Goal: Task Accomplishment & Management: Manage account settings

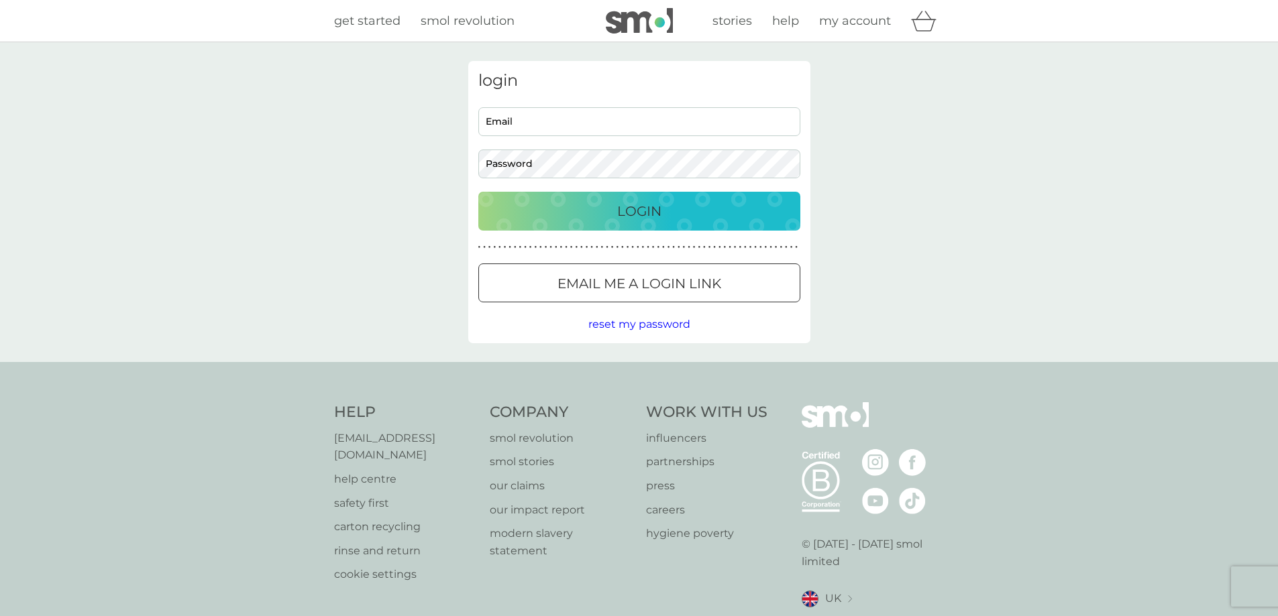
click at [539, 123] on input "Email" at bounding box center [639, 121] width 322 height 29
type input "ian@jumpdance.co.uk"
click at [639, 215] on p "Login" at bounding box center [639, 211] width 44 height 21
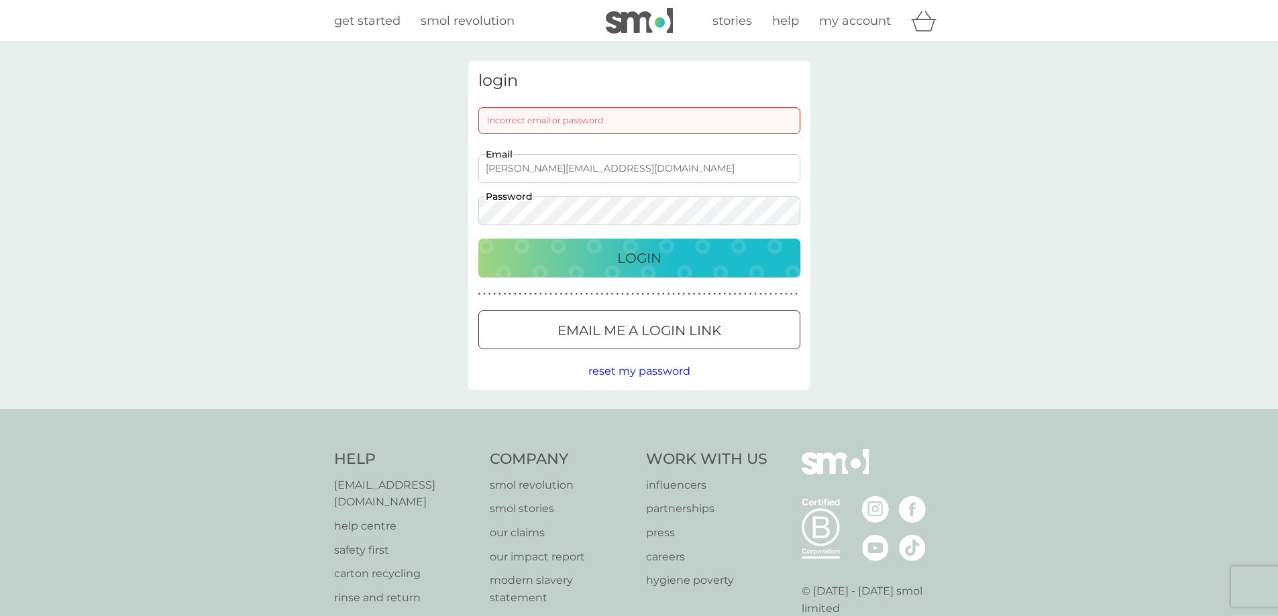
click at [625, 255] on p "Login" at bounding box center [639, 257] width 44 height 21
click at [618, 324] on div at bounding box center [639, 331] width 48 height 14
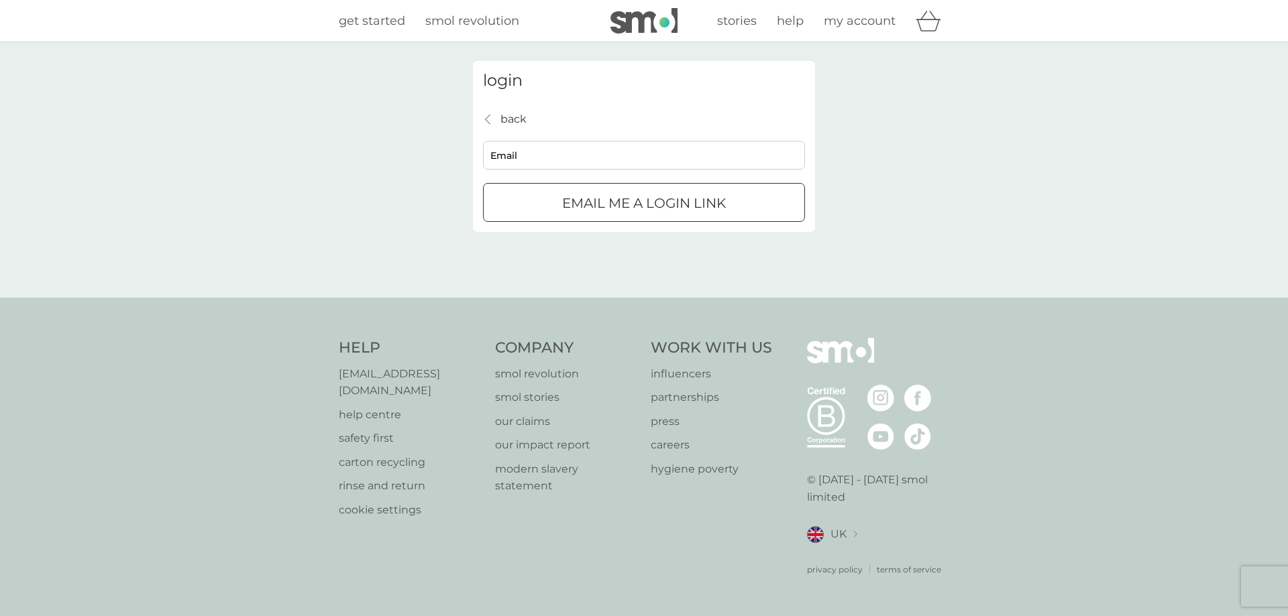
click at [519, 158] on input "Email" at bounding box center [644, 155] width 322 height 29
type input "ian@jumpdance.co.uk"
click at [608, 204] on p "Email me a login link" at bounding box center [644, 202] width 164 height 21
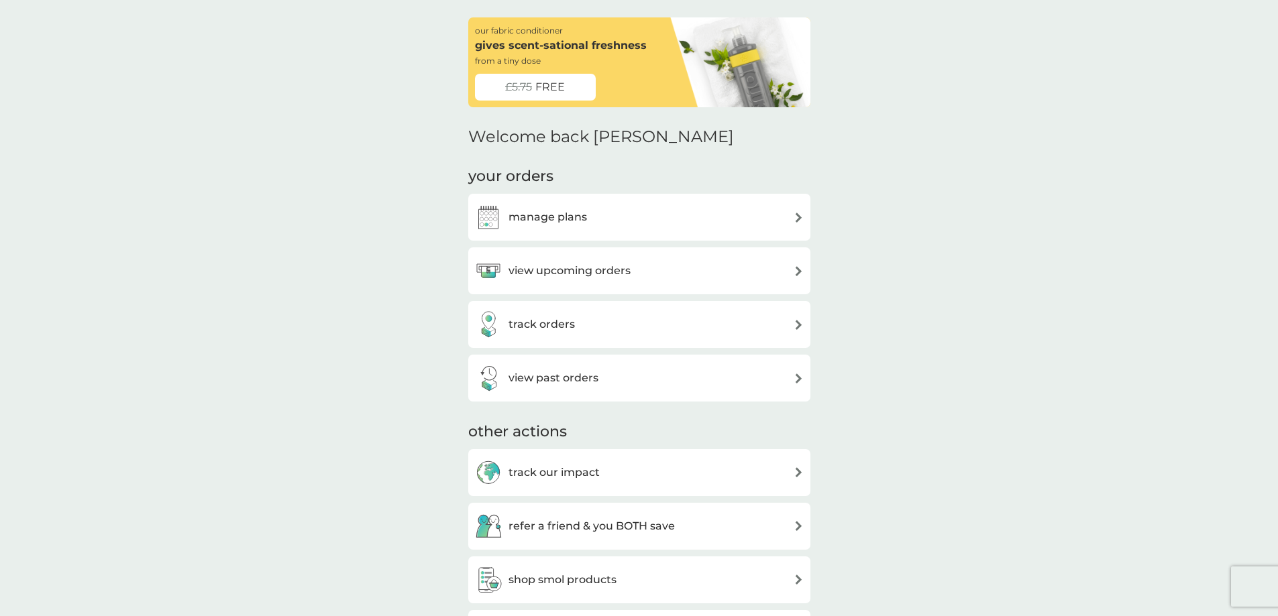
scroll to position [67, 0]
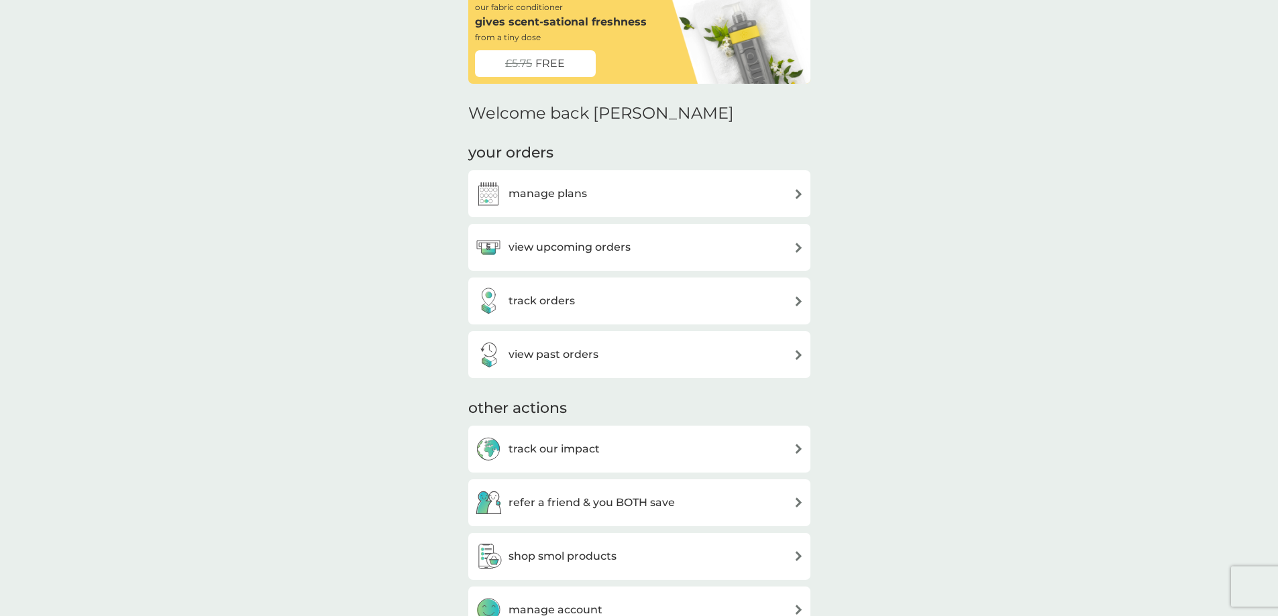
click at [569, 246] on h3 "view upcoming orders" at bounding box center [569, 247] width 122 height 17
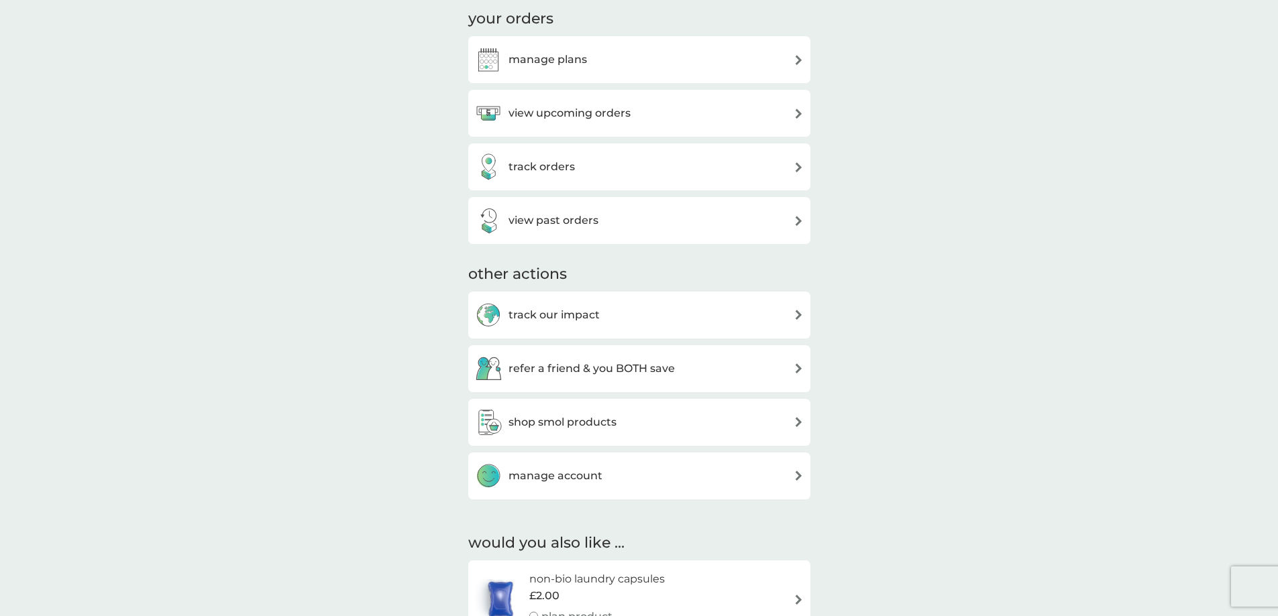
scroll to position [110, 0]
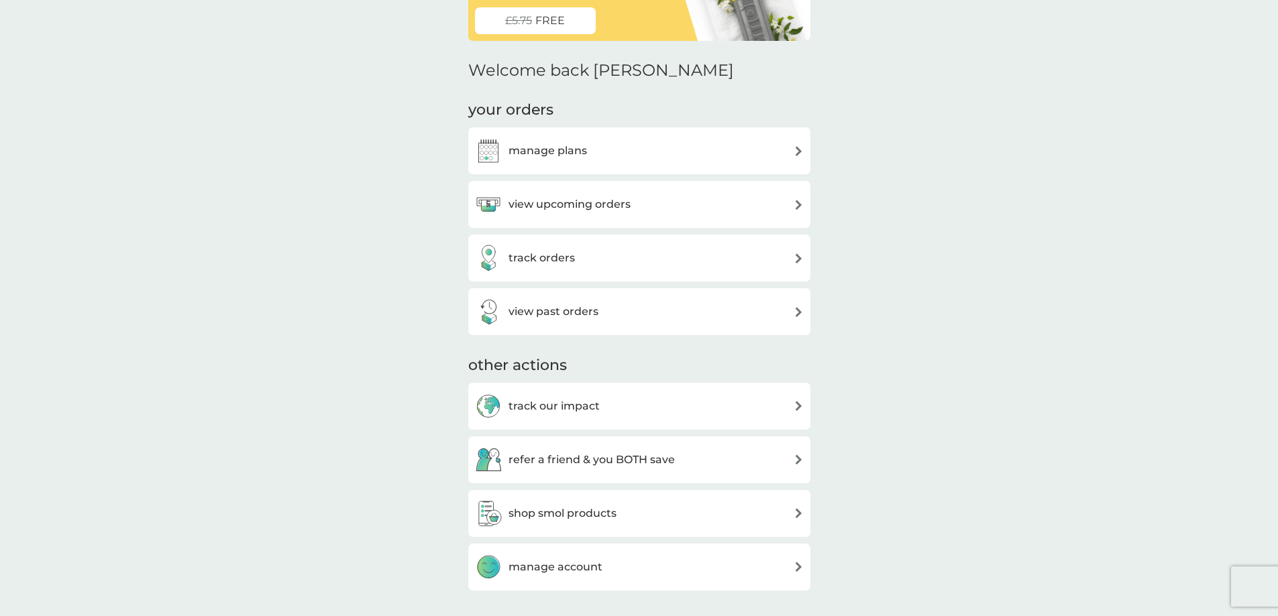
click at [548, 314] on h3 "view past orders" at bounding box center [553, 311] width 90 height 17
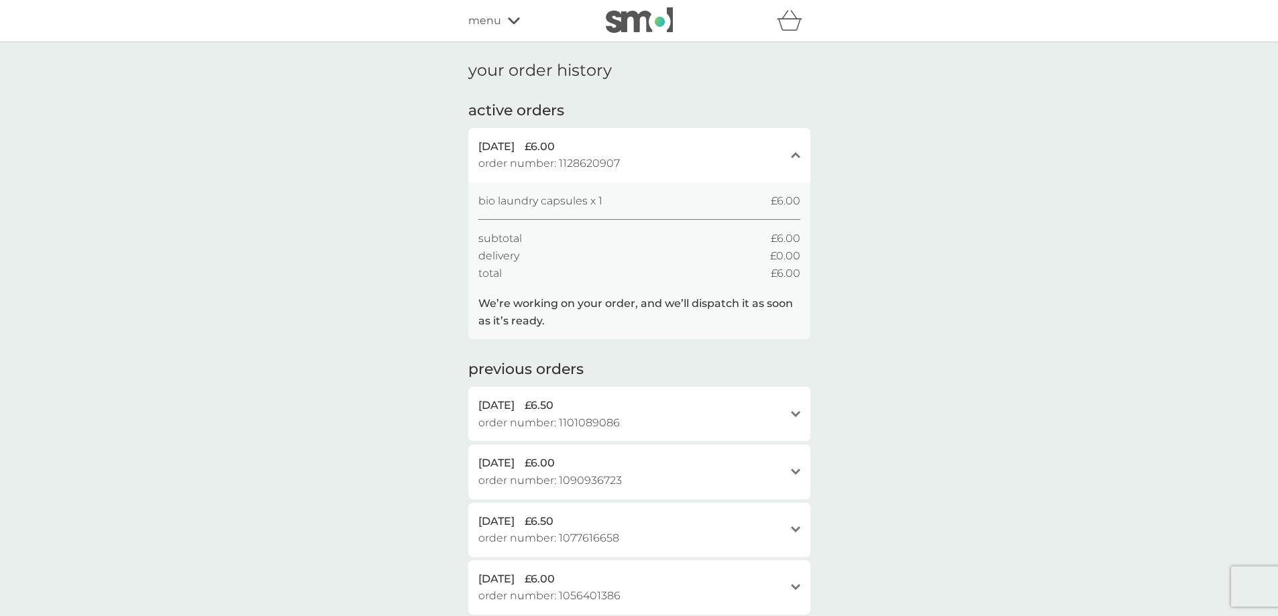
click at [798, 155] on icon "close" at bounding box center [795, 155] width 9 height 7
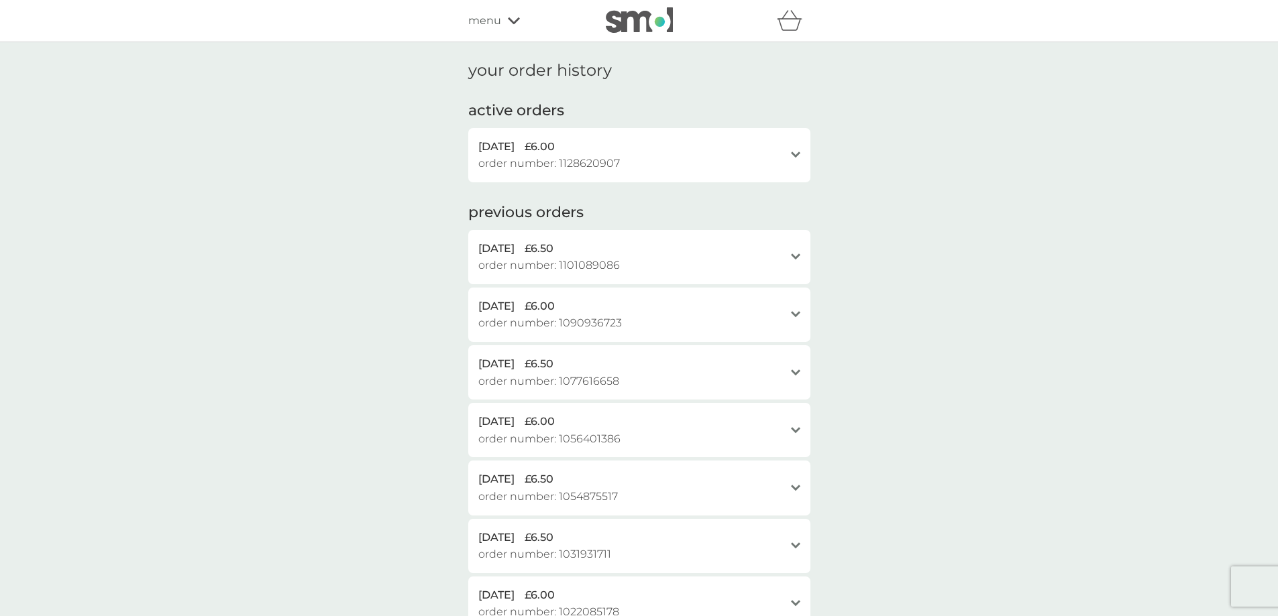
click at [798, 155] on icon "open" at bounding box center [795, 155] width 9 height 7
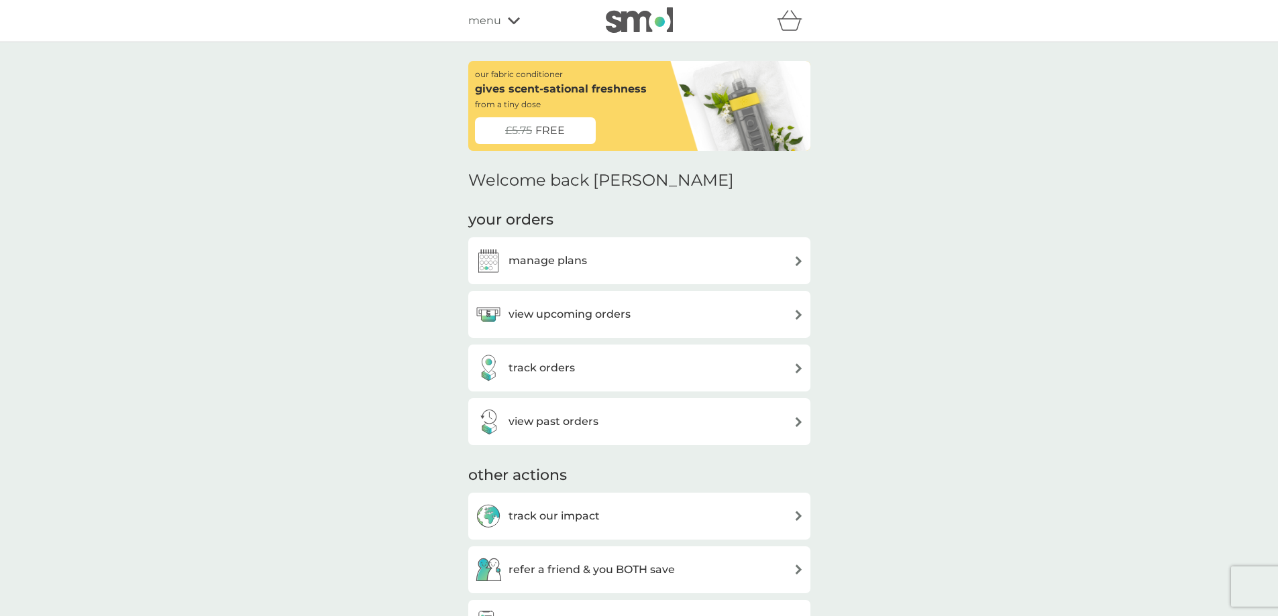
scroll to position [110, 0]
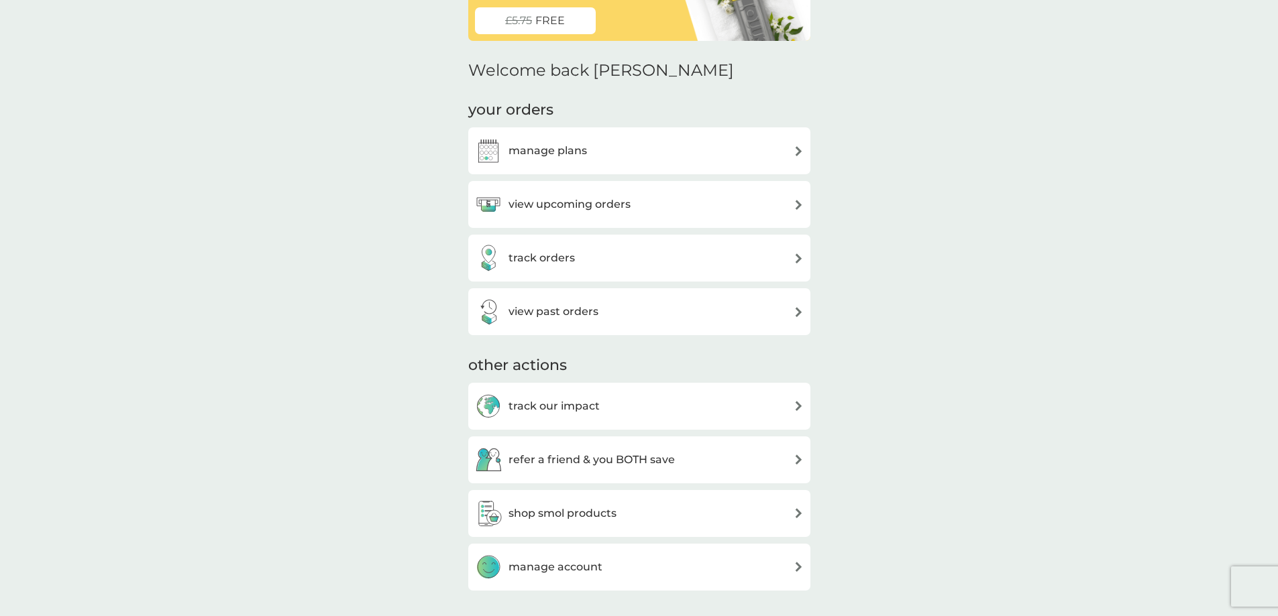
click at [799, 154] on img at bounding box center [798, 151] width 10 height 10
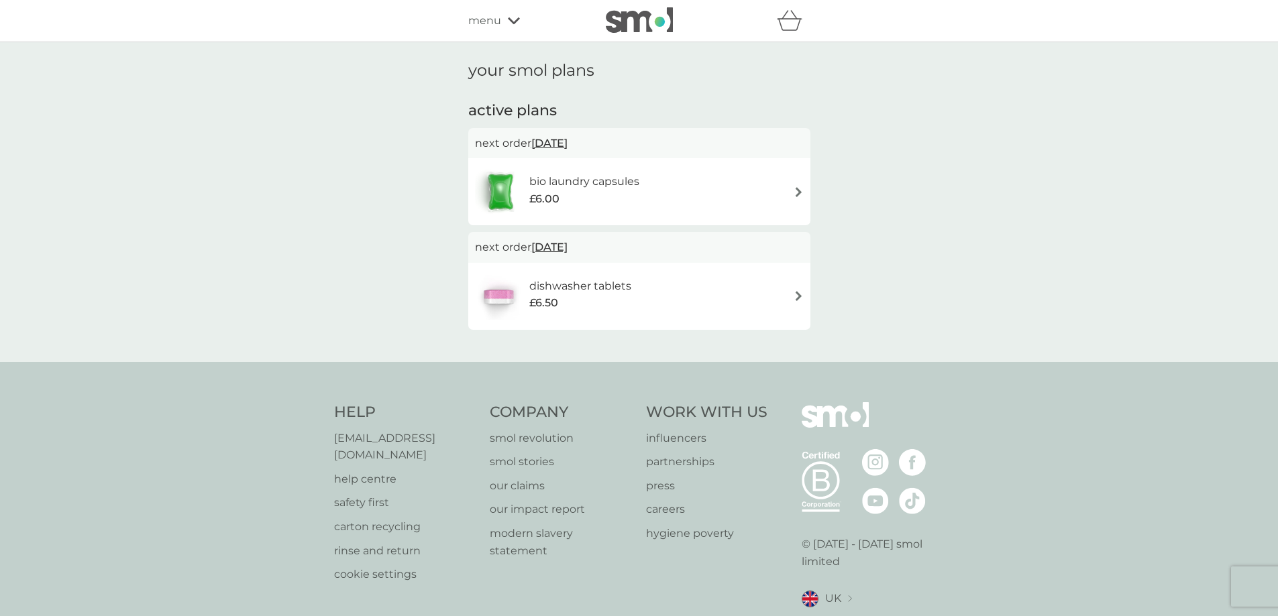
click at [555, 139] on span "[DATE]" at bounding box center [549, 143] width 36 height 26
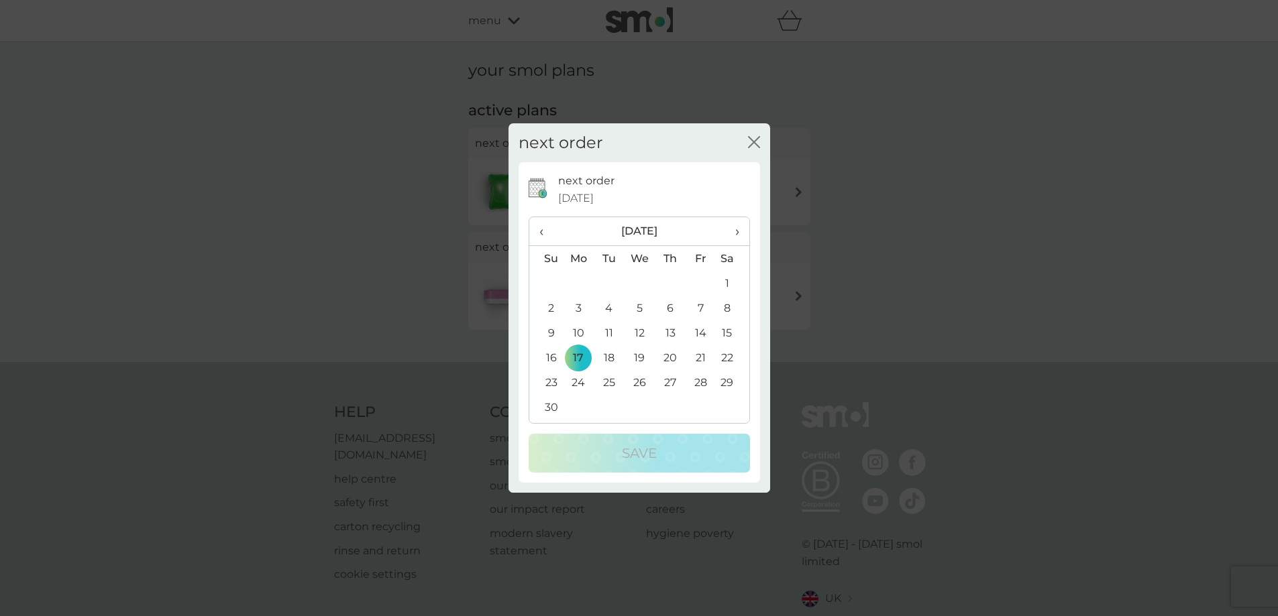
click at [736, 235] on span "›" at bounding box center [731, 231] width 13 height 28
click at [639, 307] on td "10" at bounding box center [639, 308] width 31 height 25
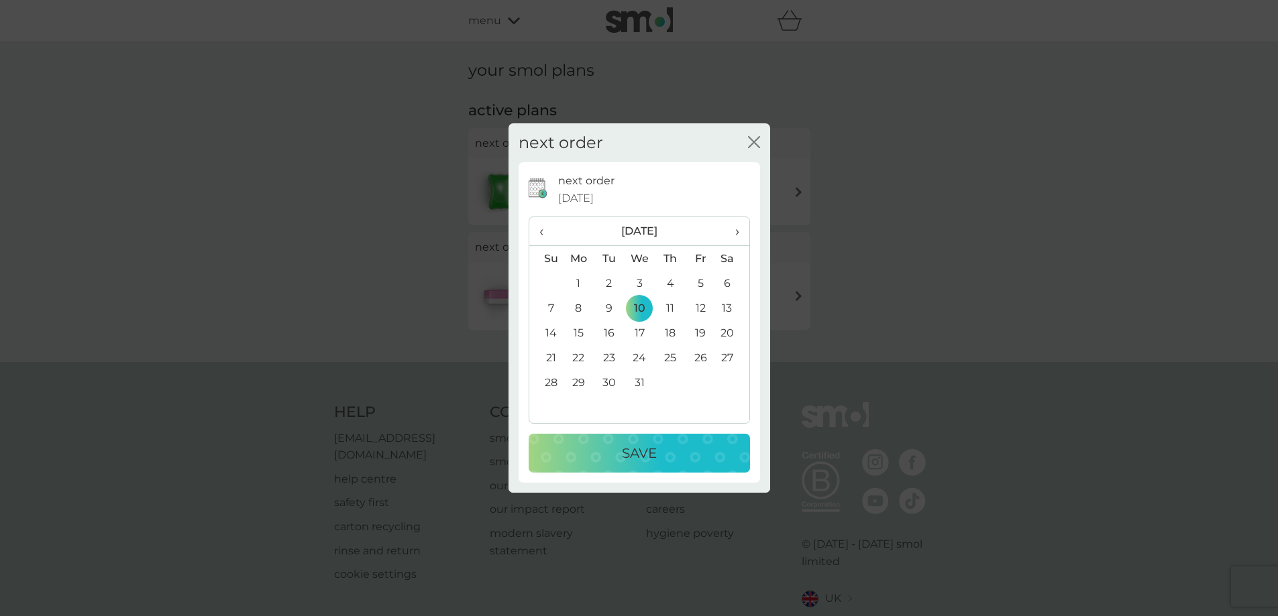
click at [647, 455] on p "Save" at bounding box center [639, 453] width 35 height 21
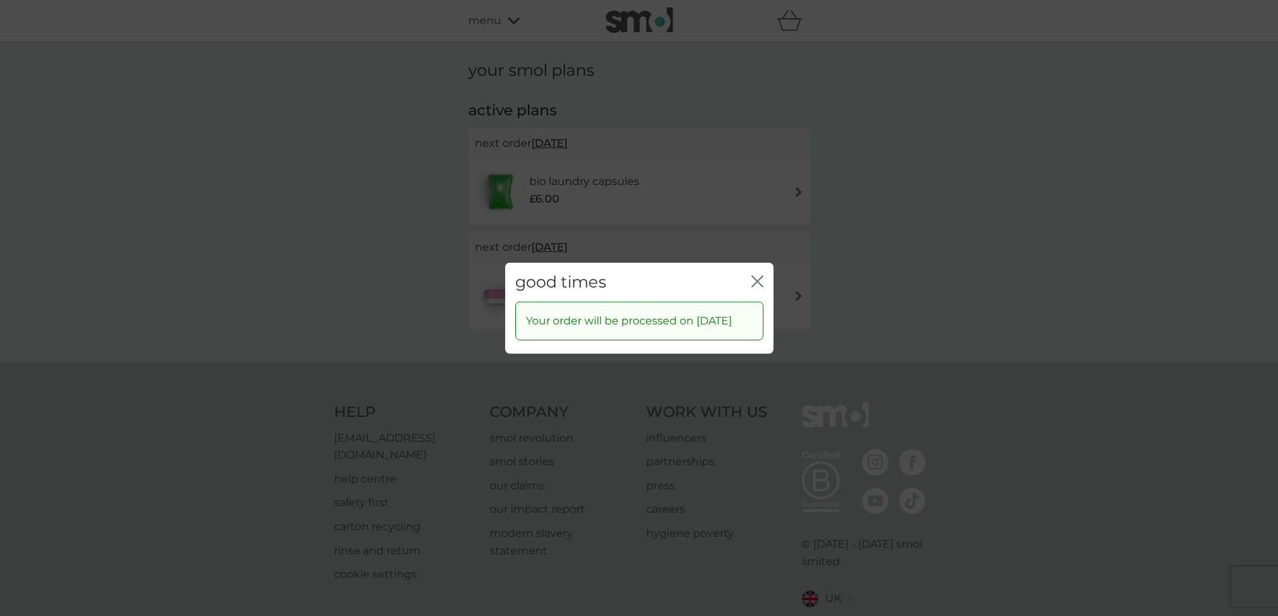
click at [889, 280] on div "good times close Your order will be processed on [DATE]" at bounding box center [639, 308] width 1278 height 616
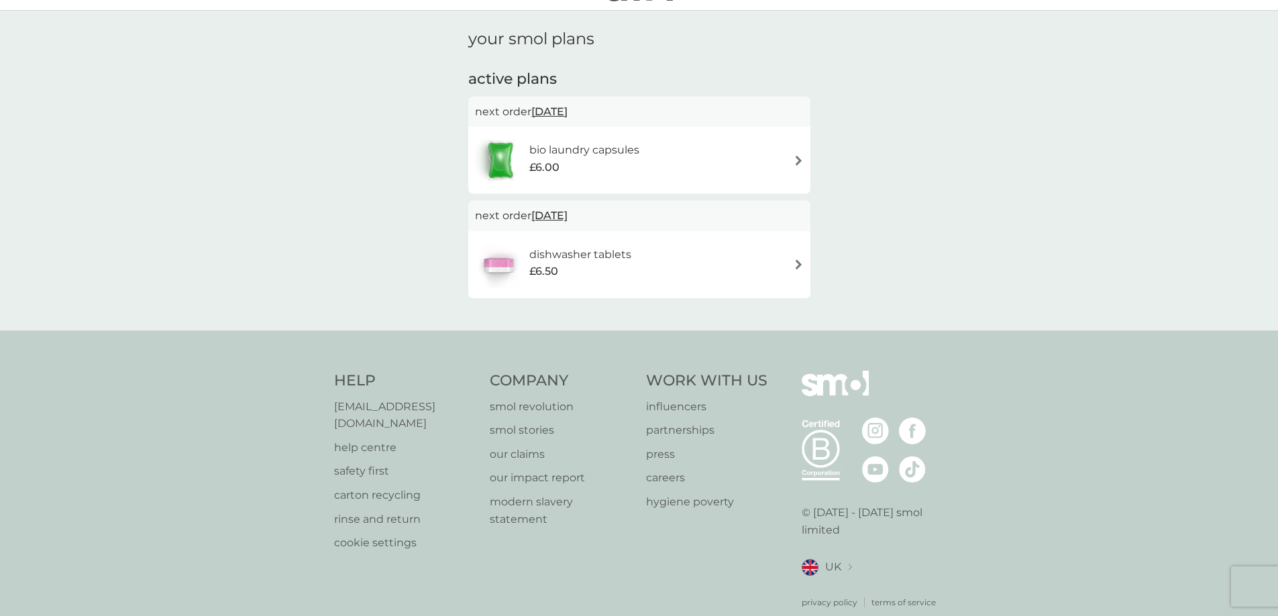
scroll to position [47, 0]
